Goal: Task Accomplishment & Management: Use online tool/utility

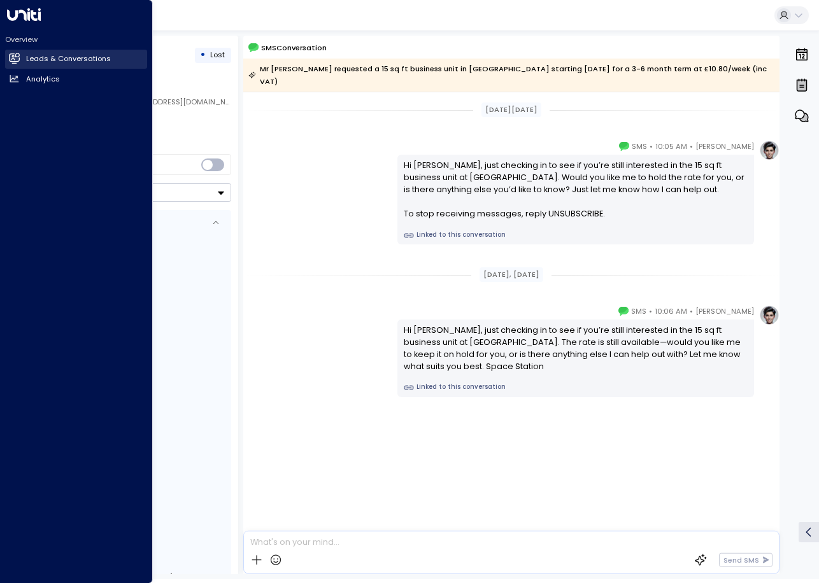
click at [10, 60] on icon at bounding box center [14, 57] width 11 height 8
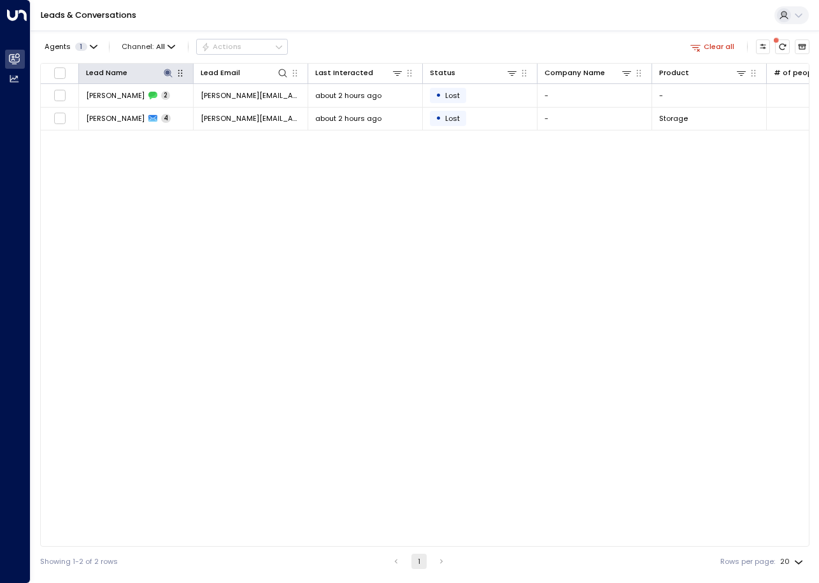
click at [178, 74] on icon "button" at bounding box center [180, 73] width 10 height 10
click at [171, 78] on icon at bounding box center [168, 73] width 10 height 10
click at [227, 111] on icon "button" at bounding box center [230, 112] width 8 height 8
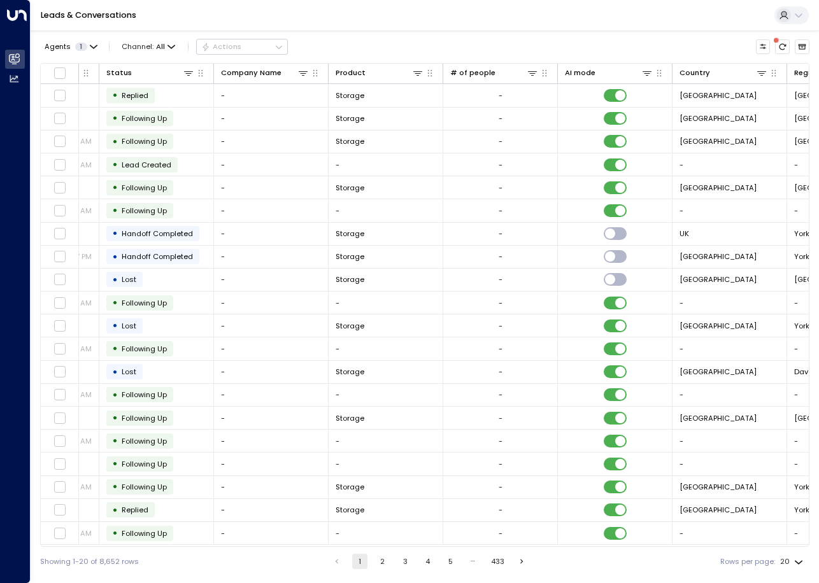
scroll to position [0, 422]
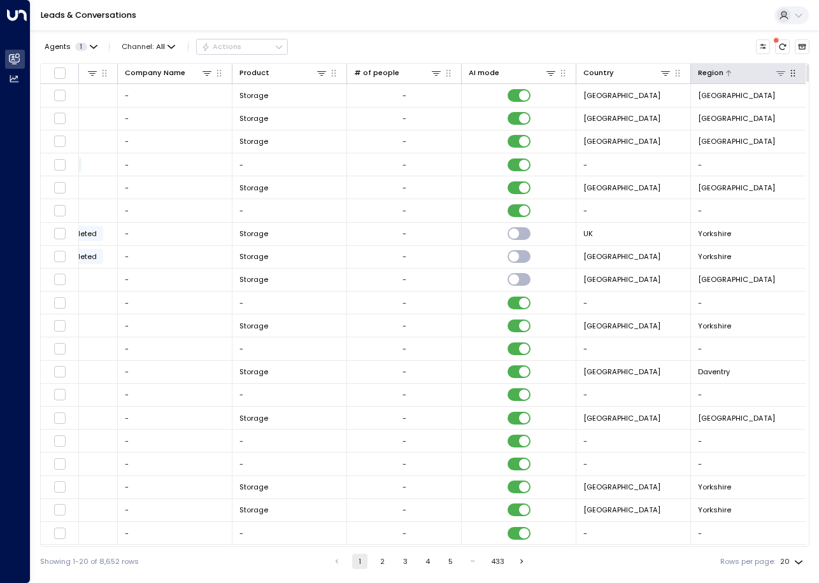
click at [779, 75] on icon at bounding box center [780, 73] width 9 height 4
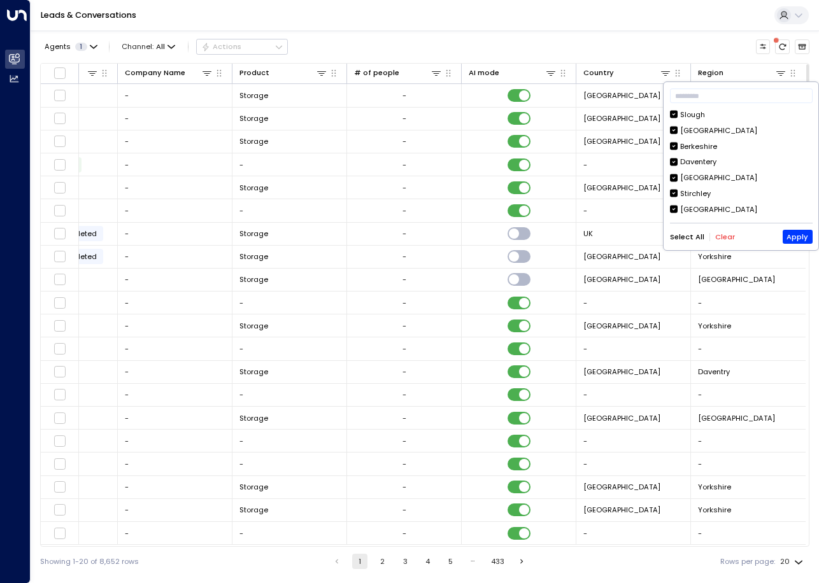
click at [727, 235] on button "Clear" at bounding box center [725, 237] width 20 height 8
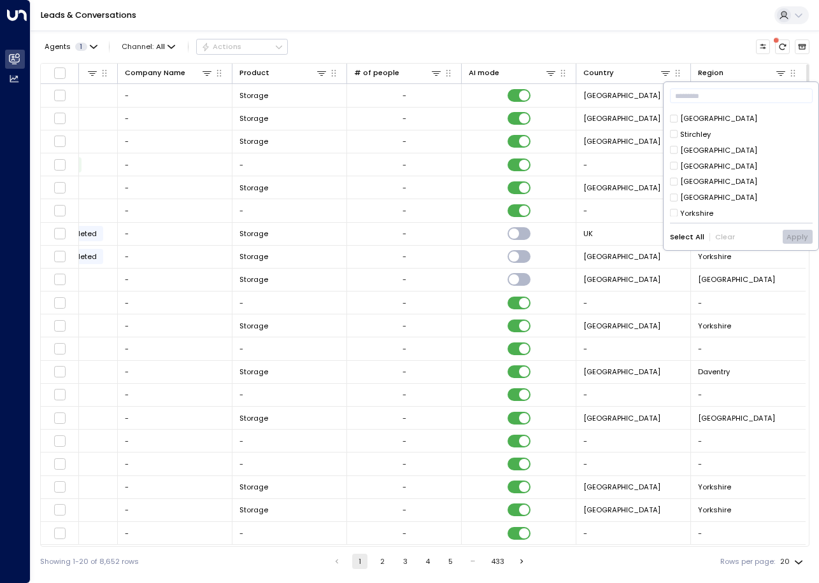
scroll to position [29, 0]
click at [689, 194] on div "[GEOGRAPHIC_DATA]" at bounding box center [718, 196] width 77 height 11
click at [796, 235] on button "Apply" at bounding box center [797, 237] width 30 height 14
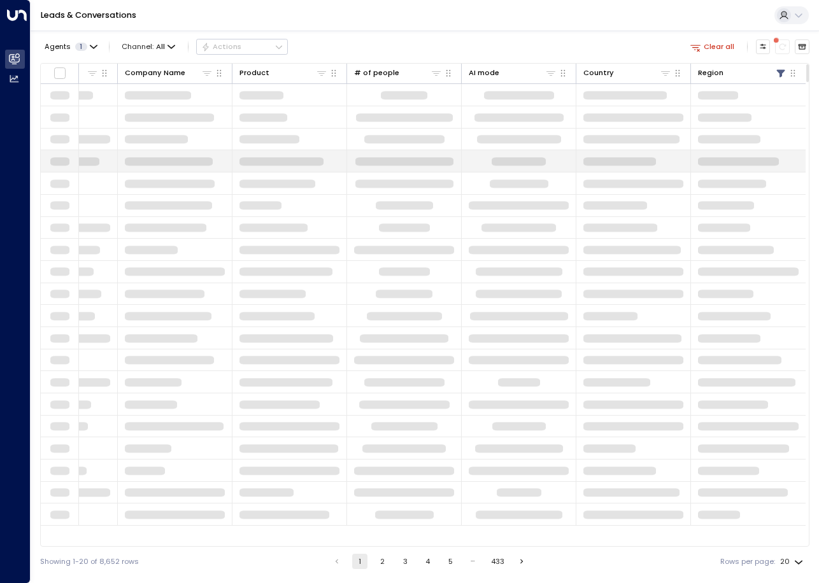
scroll to position [0, 420]
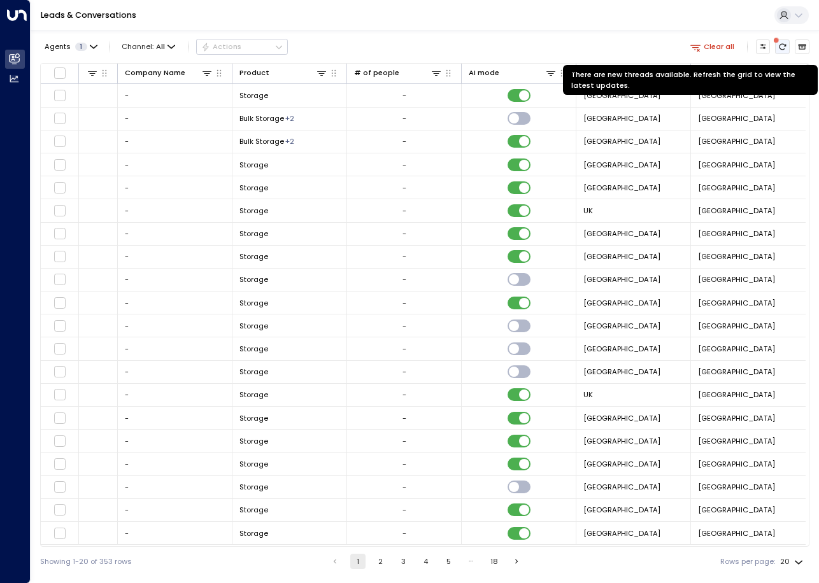
click at [780, 47] on icon "There are new threads available. Refresh the grid to view the latest updates." at bounding box center [782, 47] width 7 height 6
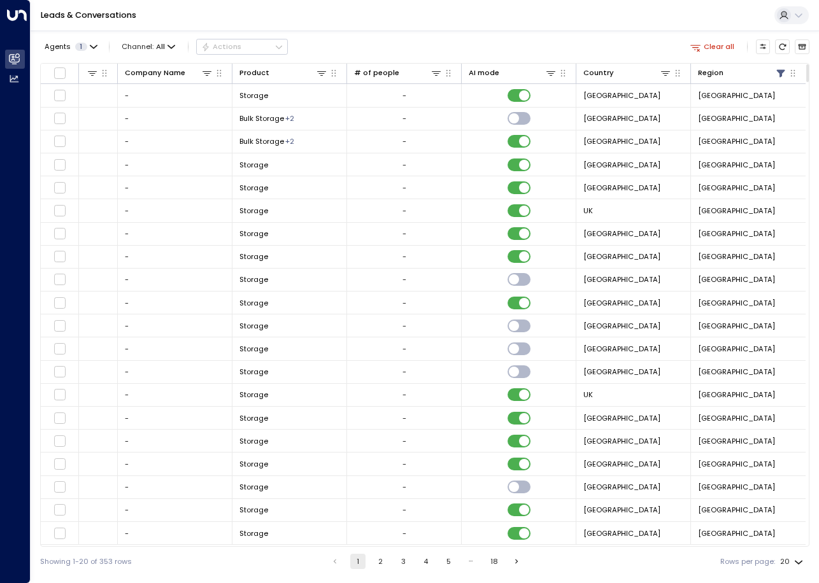
click at [306, 546] on div "Lead Name Lead Email Last Interacted Status Company Name Product # of people AI…" at bounding box center [424, 305] width 769 height 484
click at [789, 561] on body "Overview Leads & Conversations Leads & Conversations Analytics Analytics Leads …" at bounding box center [409, 288] width 819 height 576
drag, startPoint x: 787, startPoint y: 558, endPoint x: 766, endPoint y: 551, distance: 22.7
click at [787, 558] on li "100" at bounding box center [791, 558] width 33 height 20
type input "***"
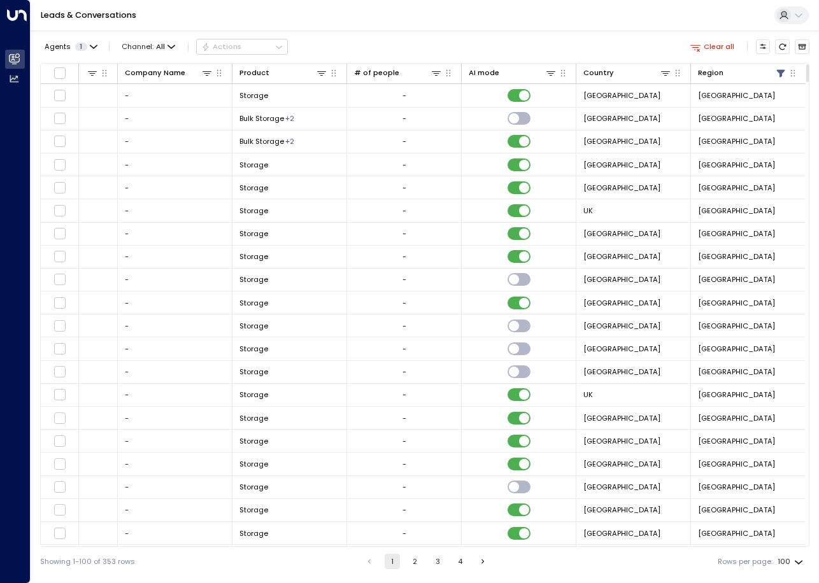
click at [174, 547] on div "Showing 1-100 of 353 rows 1 2 3 4 Rows per page: 100 ***" at bounding box center [424, 561] width 769 height 29
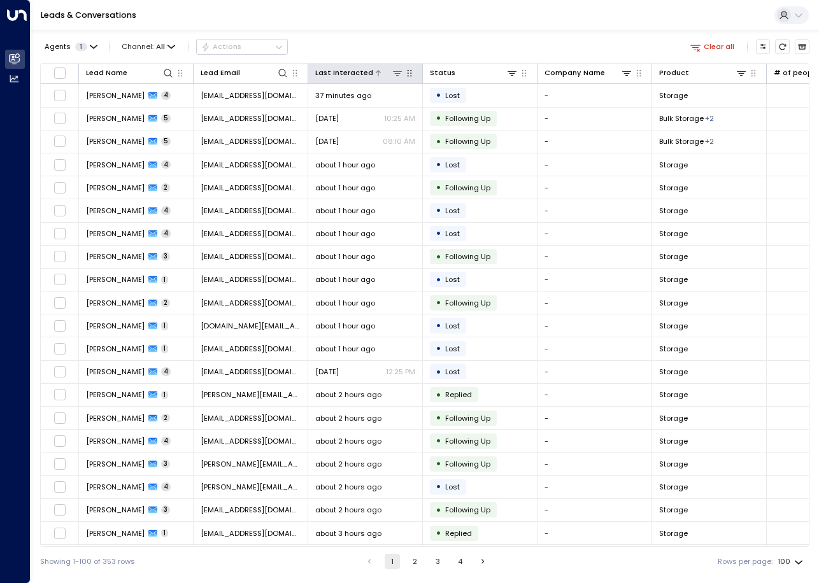
click at [328, 76] on div "Last Interacted" at bounding box center [344, 73] width 58 height 12
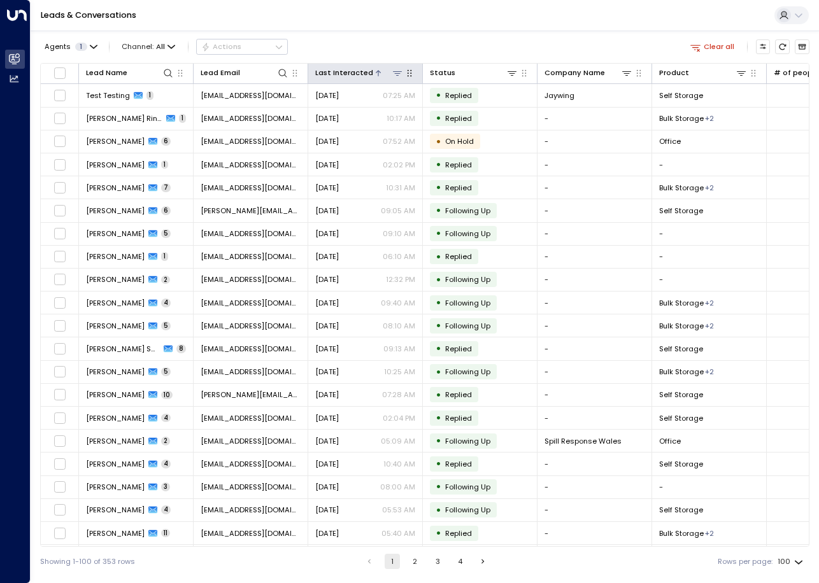
click at [328, 76] on div "Last Interacted" at bounding box center [344, 73] width 58 height 12
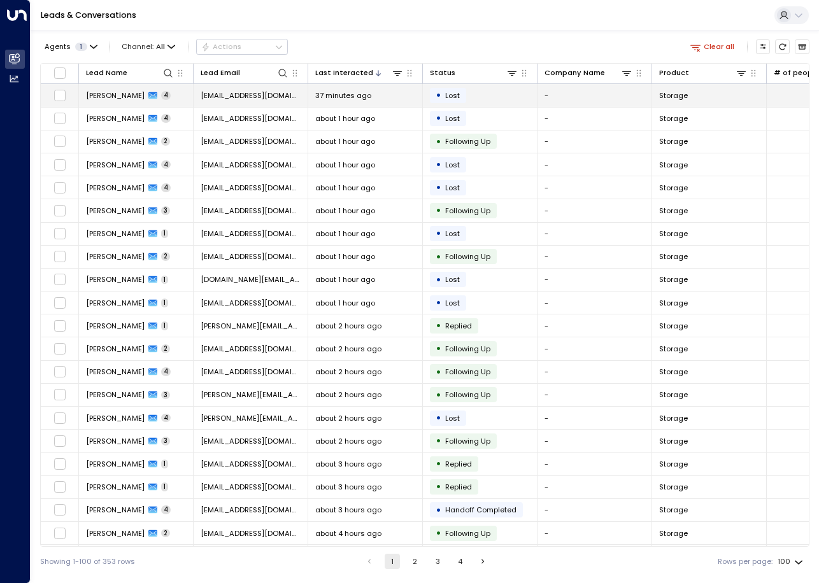
click at [217, 96] on span "[EMAIL_ADDRESS][DOMAIN_NAME]" at bounding box center [251, 95] width 100 height 10
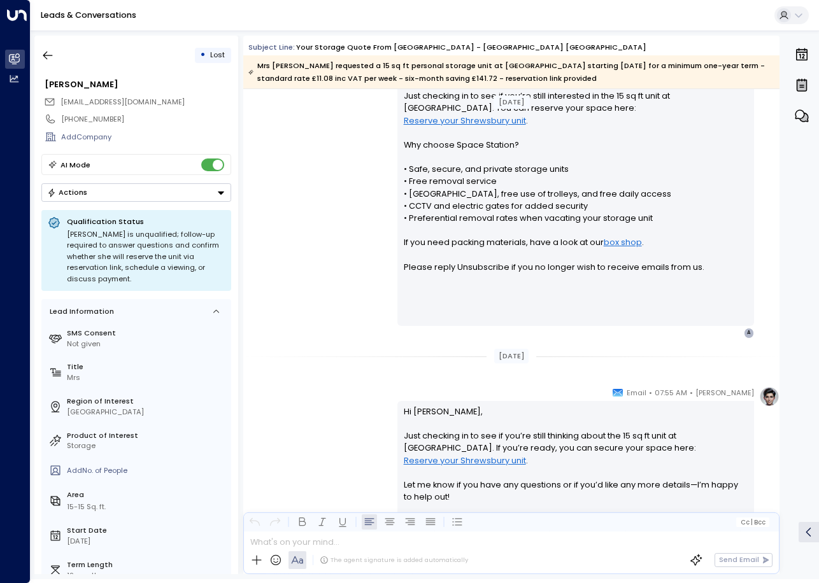
scroll to position [773, 0]
